Goal: Use online tool/utility: Utilize a website feature to perform a specific function

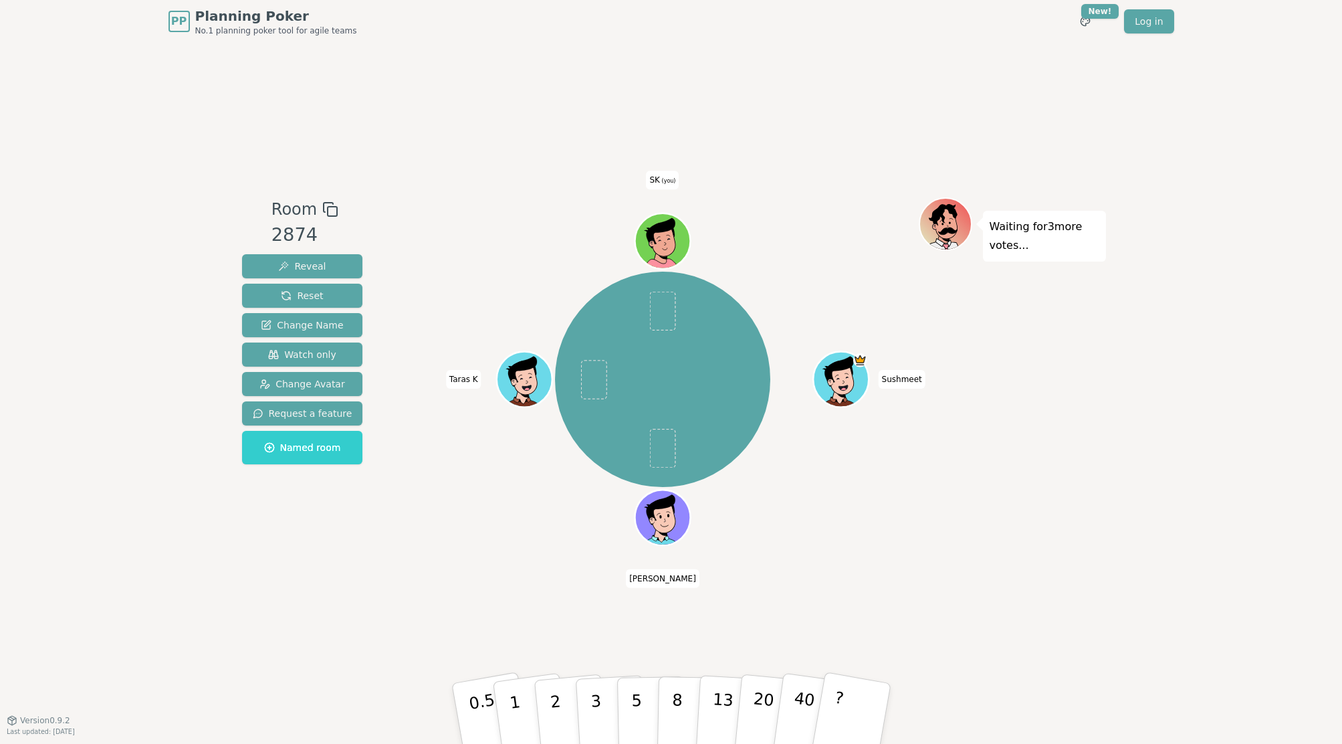
click at [393, 633] on div "Room 2874 Reveal Reset Change Name Watch only Change Avatar Request a feature N…" at bounding box center [671, 381] width 869 height 677
click at [512, 714] on p "1" at bounding box center [516, 715] width 20 height 73
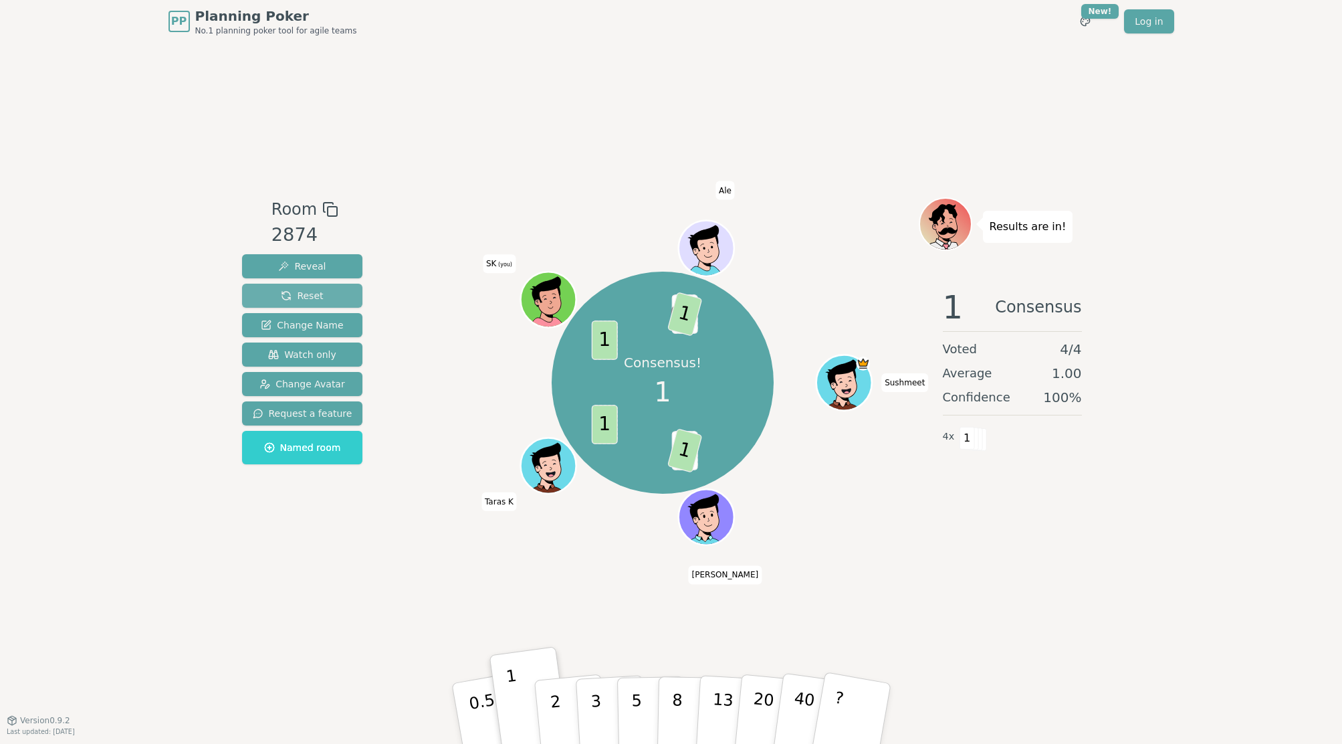
click at [308, 288] on button "Reset" at bounding box center [302, 296] width 121 height 24
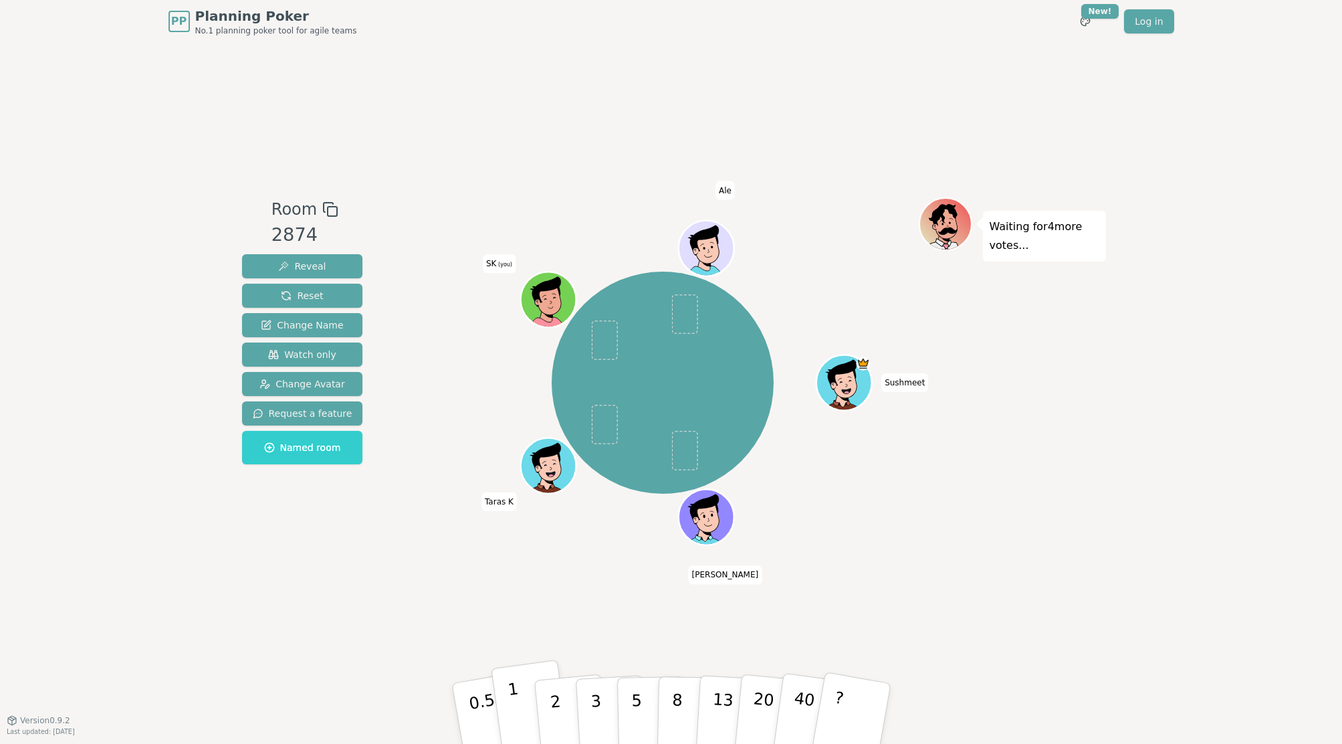
click at [508, 699] on p "1" at bounding box center [516, 715] width 20 height 73
click at [557, 709] on p "2" at bounding box center [556, 715] width 17 height 73
click at [146, 203] on div "PP Planning Poker No.1 planning poker tool for agile teams Toggle theme New! Lo…" at bounding box center [671, 372] width 1342 height 744
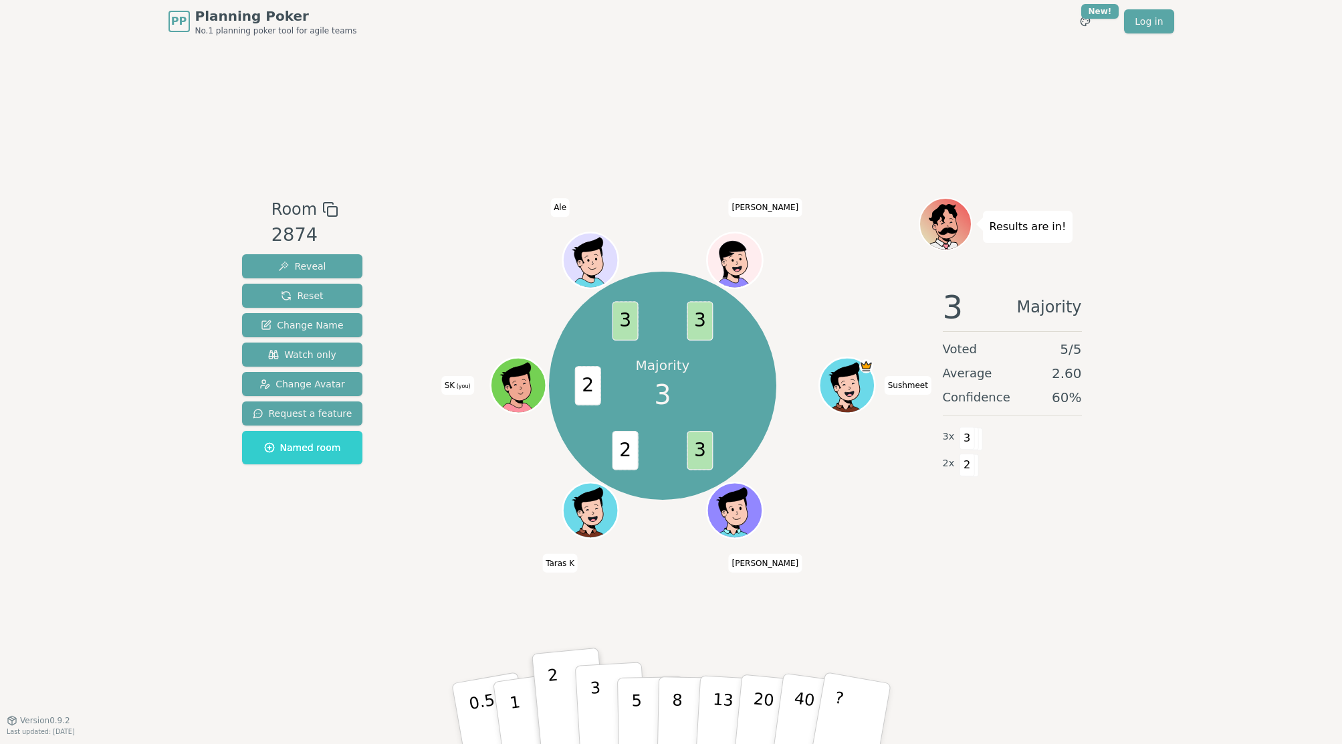
click at [595, 701] on p "3" at bounding box center [596, 714] width 15 height 73
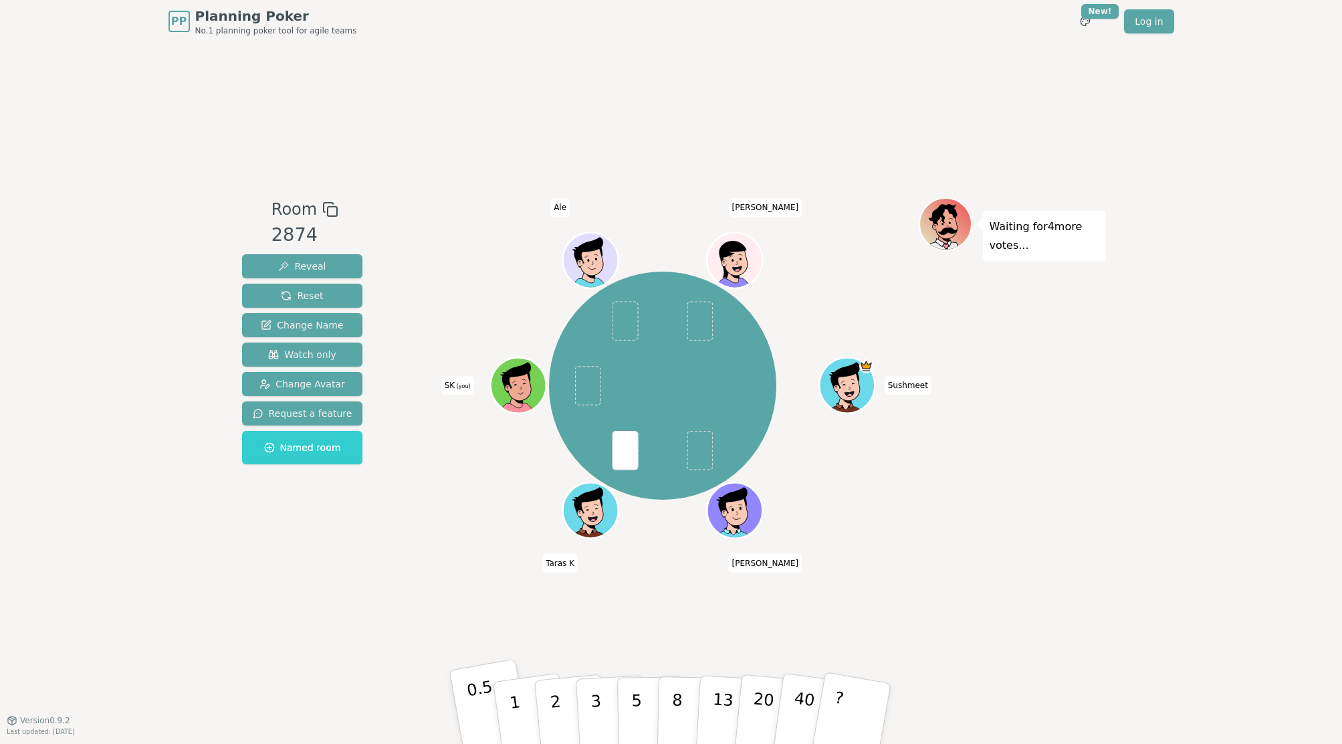
click at [481, 695] on p "0.5" at bounding box center [483, 715] width 37 height 76
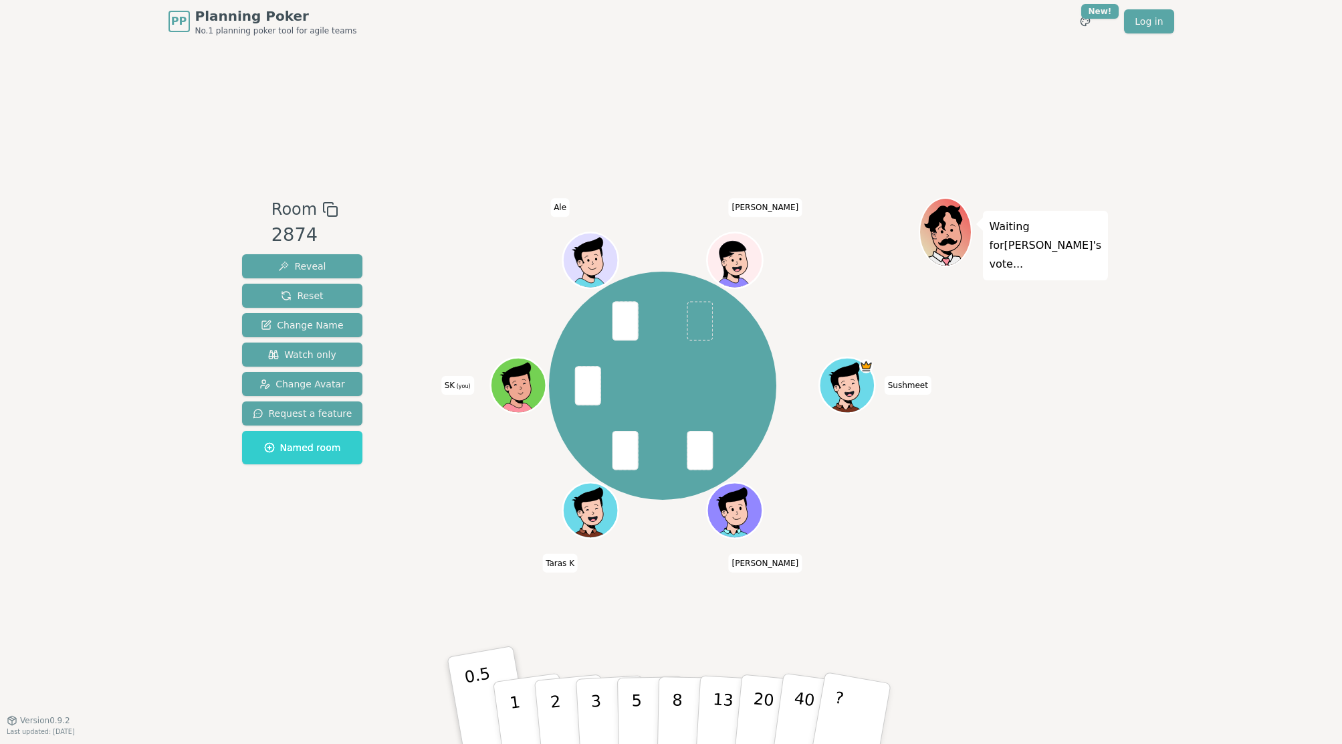
click at [473, 152] on div "Room 2874 Reveal Reset Change Name Watch only Change Avatar Request a feature N…" at bounding box center [671, 381] width 869 height 677
click at [467, 710] on button "0.5" at bounding box center [491, 713] width 84 height 110
click at [110, 228] on div "PP Planning Poker No.1 planning poker tool for agile teams Toggle theme New! Lo…" at bounding box center [671, 372] width 1342 height 744
